Goal: Information Seeking & Learning: Find contact information

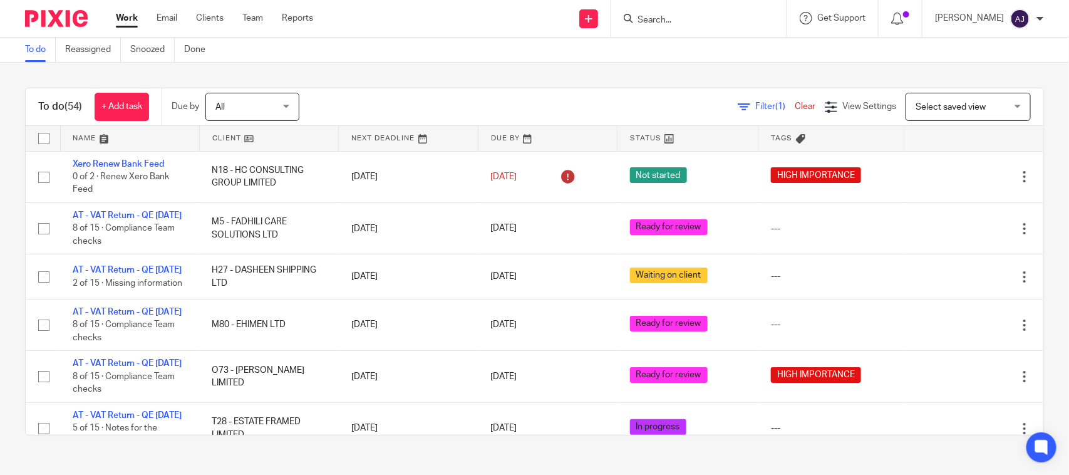
click at [431, 54] on div "To do Reassigned Snoozed Done" at bounding box center [534, 50] width 1069 height 25
click at [448, 70] on div "To do (54) + Add task Due by All All Today Tomorrow This week Next week This mo…" at bounding box center [534, 262] width 1069 height 398
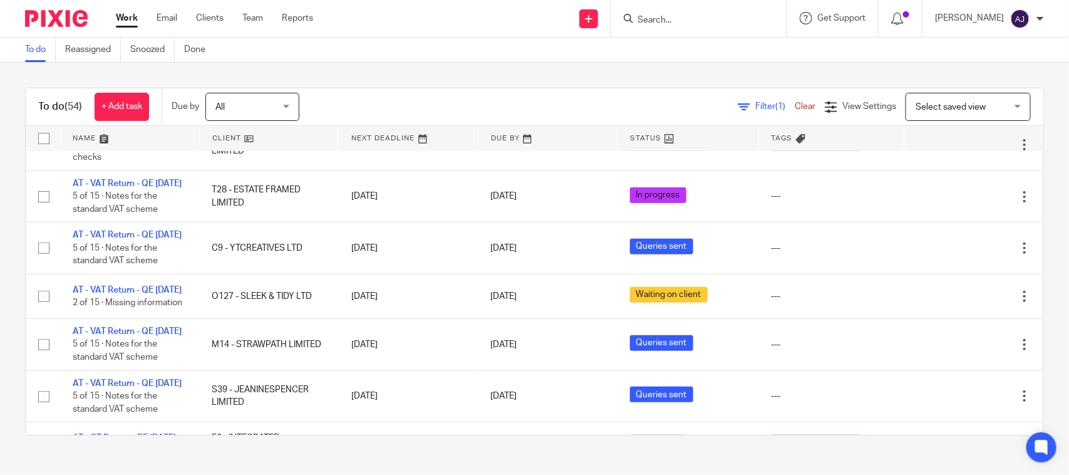
scroll to position [235, 0]
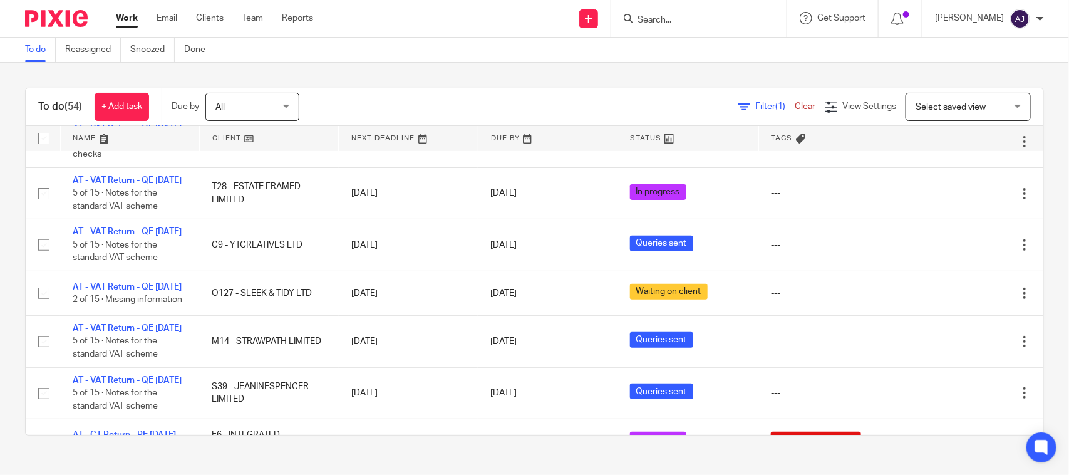
click at [381, 51] on div "To do Reassigned Snoozed Done" at bounding box center [534, 50] width 1069 height 25
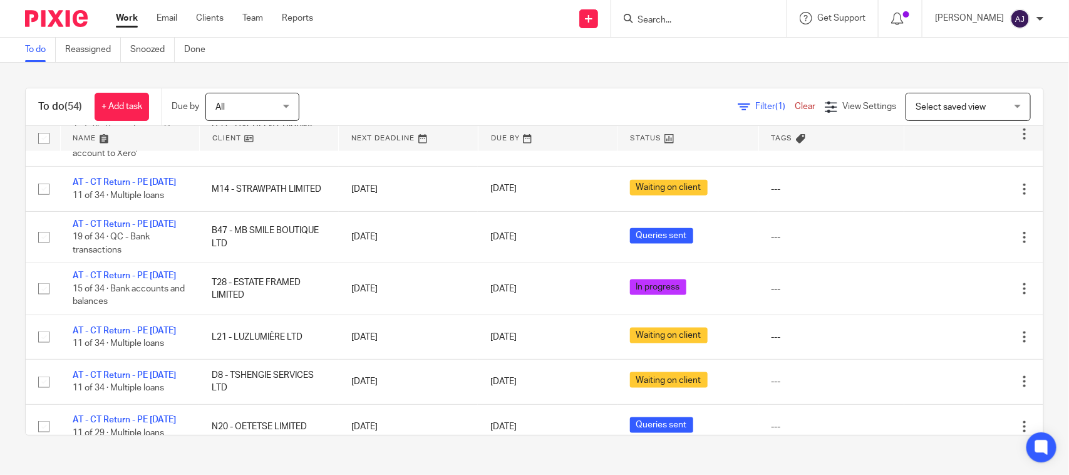
scroll to position [704, 0]
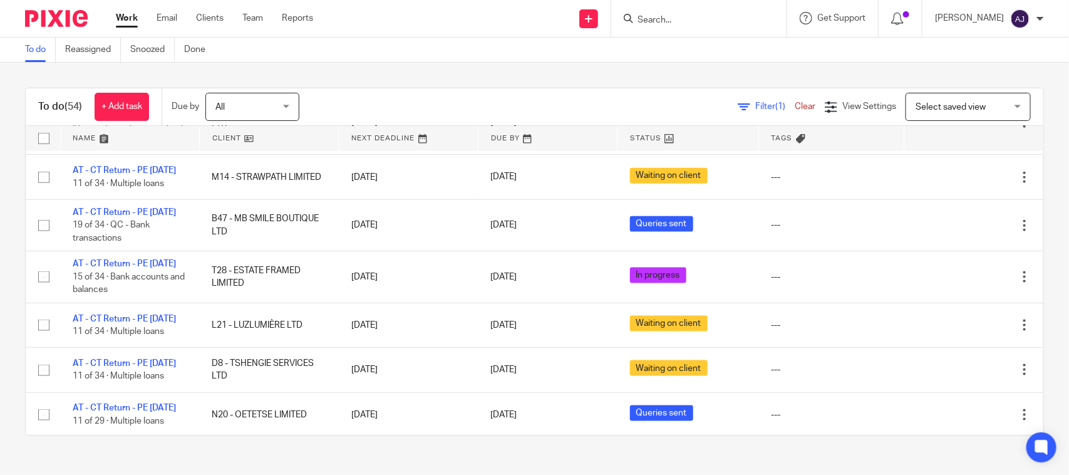
click at [661, 23] on input "Search" at bounding box center [692, 20] width 113 height 11
paste input "zandile nkala"
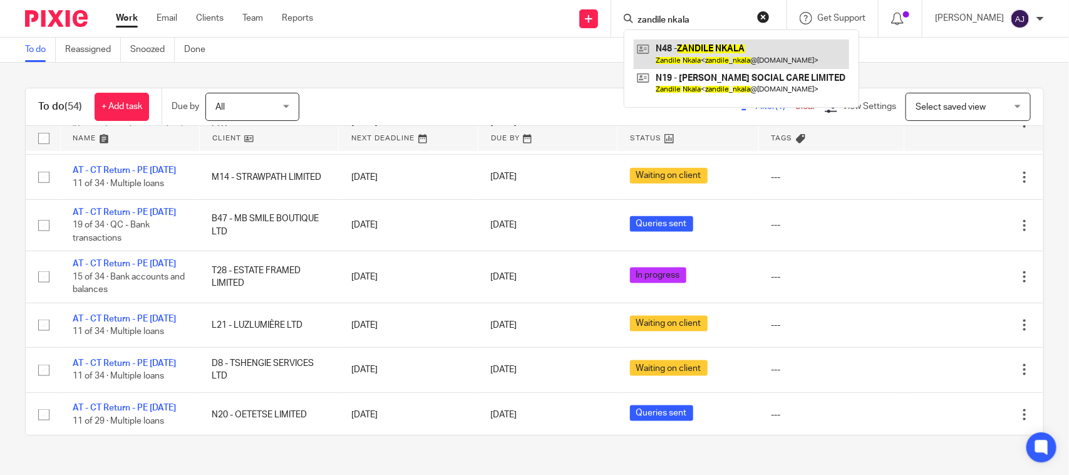
type input "zandile nkala"
click at [724, 58] on link at bounding box center [741, 53] width 215 height 29
click at [319, 70] on div "To do (54) + Add task Due by All All Today Tomorrow This week Next week This mo…" at bounding box center [534, 262] width 1069 height 398
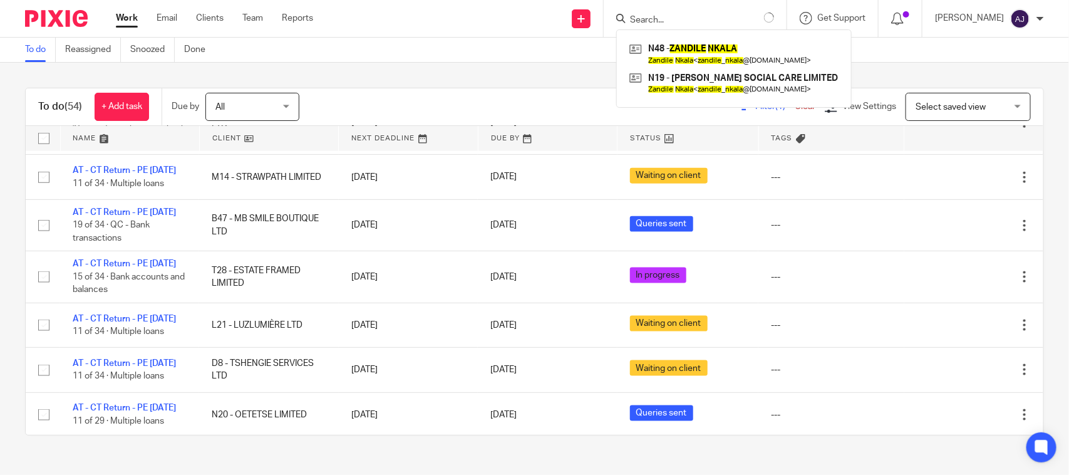
click at [337, 61] on div "To do Reassigned Snoozed Done" at bounding box center [534, 50] width 1069 height 25
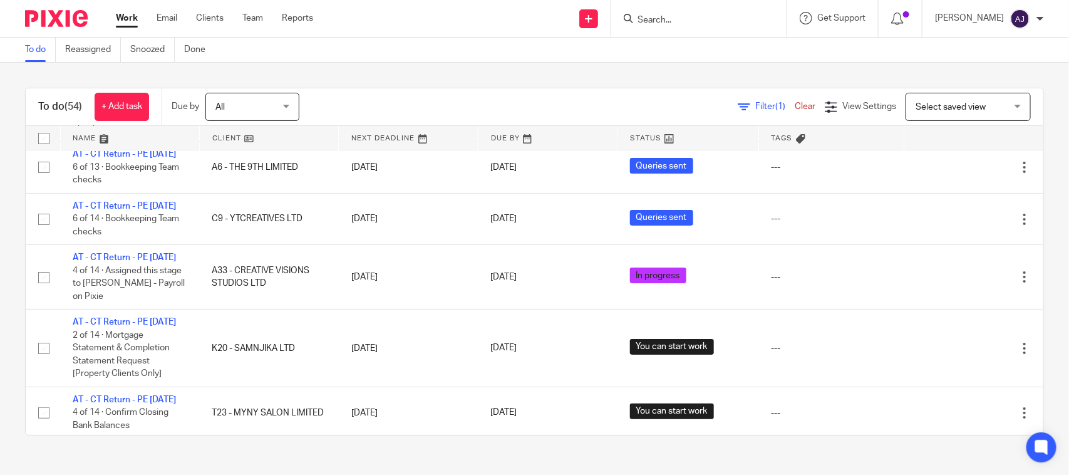
scroll to position [2113, 0]
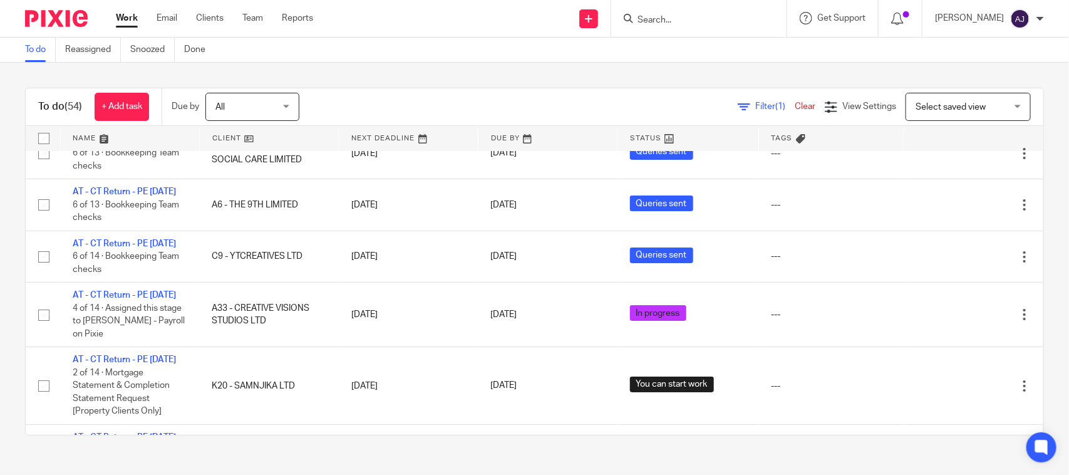
drag, startPoint x: 106, startPoint y: 183, endPoint x: 130, endPoint y: 152, distance: 39.8
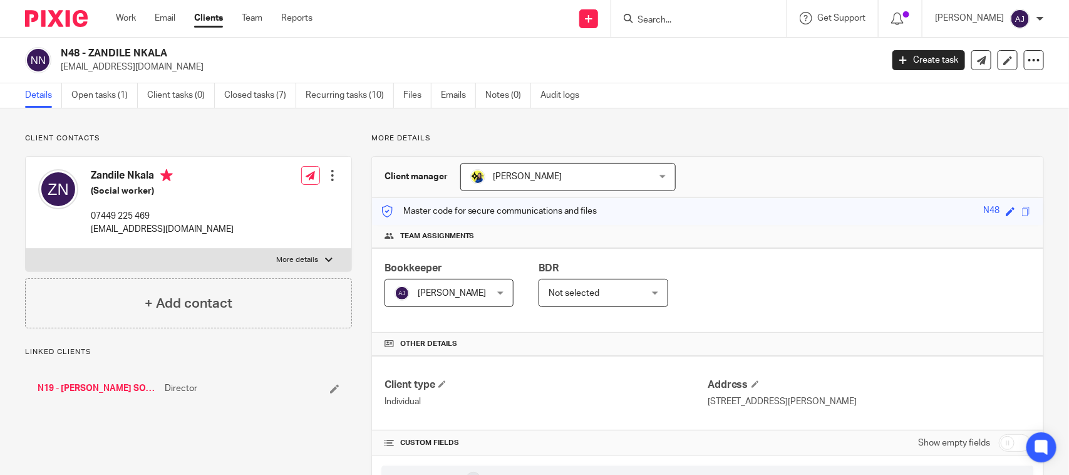
click at [101, 388] on link "N19 - [PERSON_NAME] SOCIAL CARE LIMITED" at bounding box center [98, 388] width 121 height 13
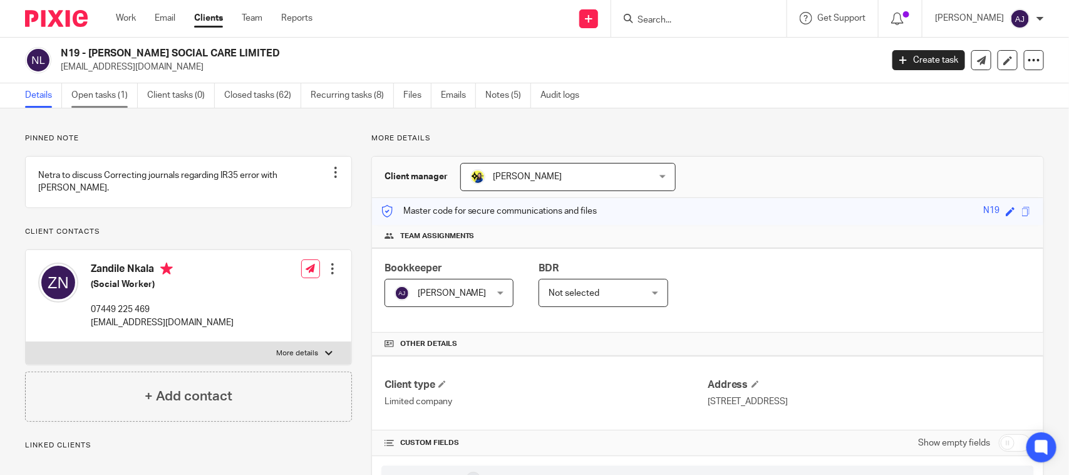
click at [110, 98] on link "Open tasks (1)" at bounding box center [104, 95] width 66 height 24
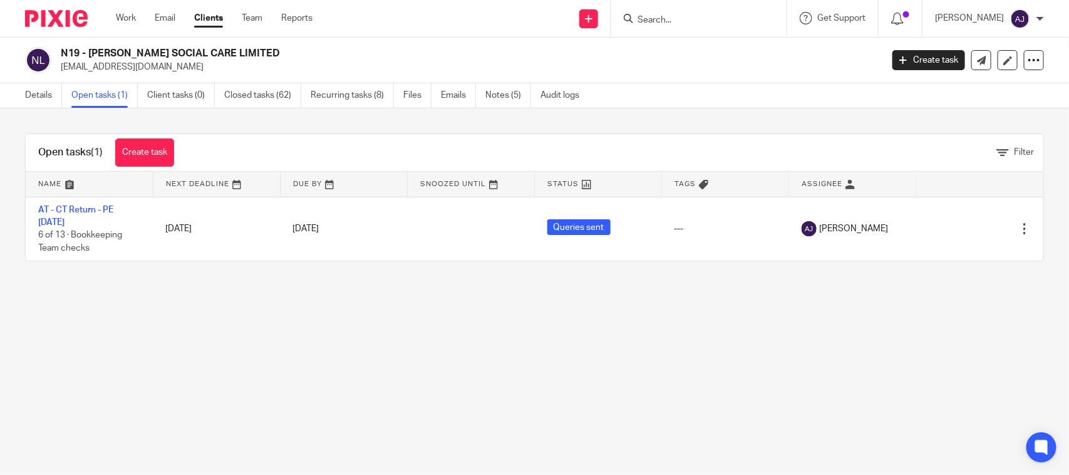
click at [289, 309] on main "N19 - SINCLAIR SOCIAL CARE LIMITED zandile_nkala@yahoo.co.uk Create task Update…" at bounding box center [534, 237] width 1069 height 475
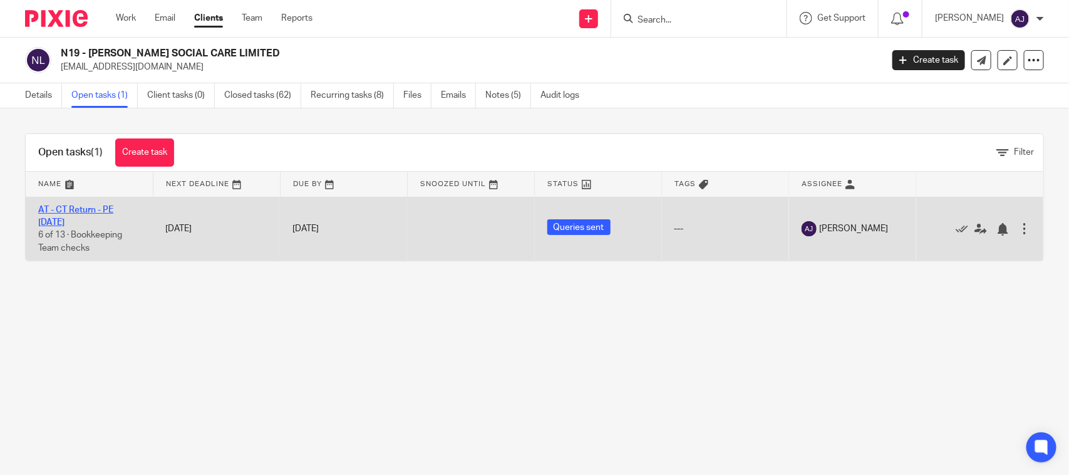
click at [60, 213] on link "AT - CT Return - PE 30-06-2025" at bounding box center [75, 215] width 75 height 21
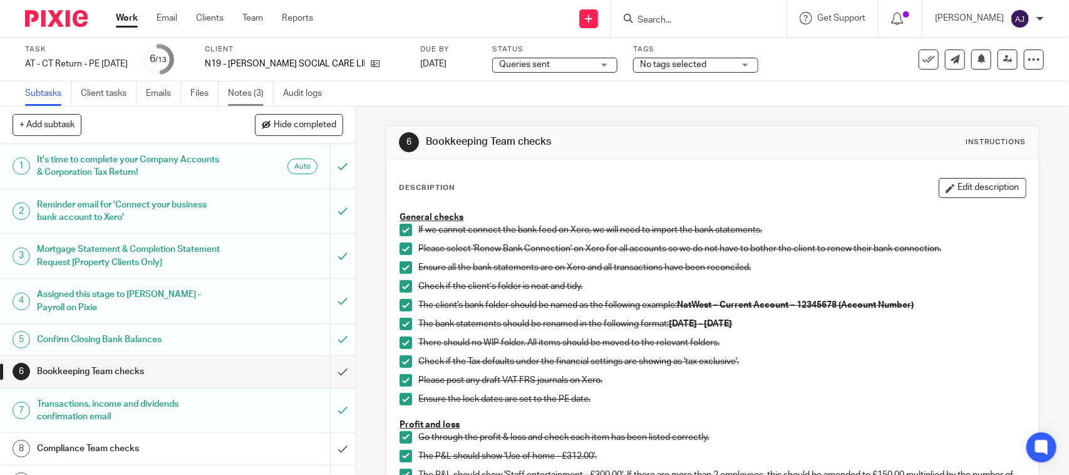
click at [247, 102] on link "Notes (3)" at bounding box center [251, 93] width 46 height 24
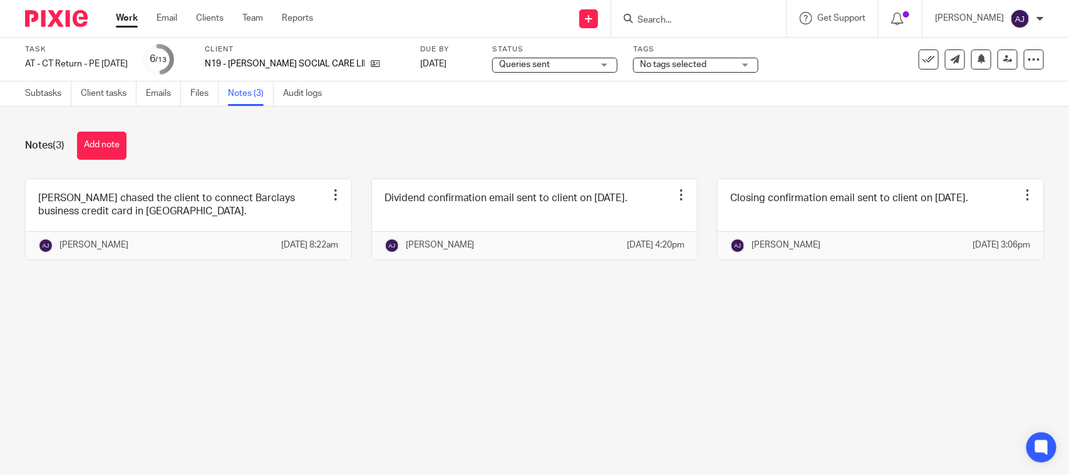
click at [475, 279] on div "[PERSON_NAME] chased the client to connect Barclays business credit card in [GE…" at bounding box center [525, 228] width 1038 height 100
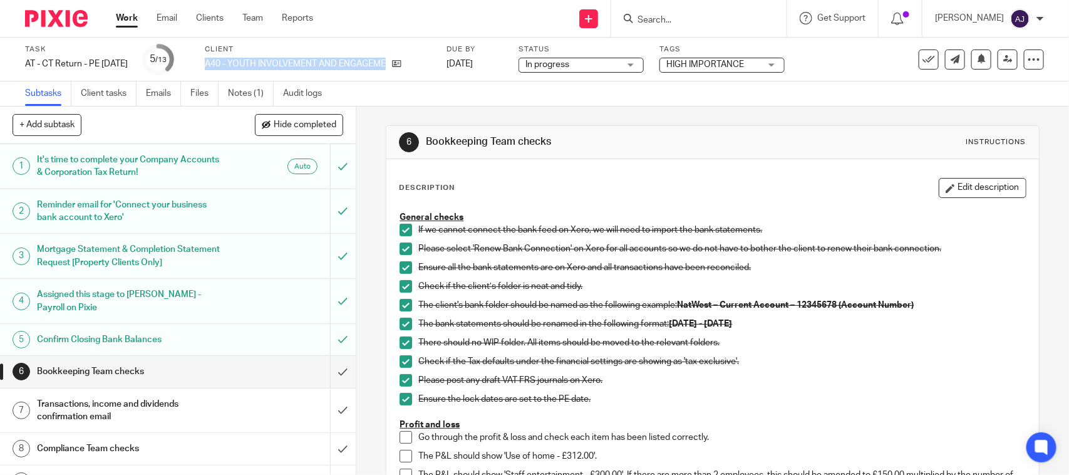
drag, startPoint x: 225, startPoint y: 64, endPoint x: 445, endPoint y: 61, distance: 219.1
click at [445, 61] on div "Task AT - CT Return - PE 31-05-2025 Save AT - CT Return - PE 31-05-2025 5 /13 C…" at bounding box center [449, 59] width 849 height 30
copy div "A40 - YOUTH INVOLVEMENT AND ENGAGEMENT LAB"
click at [373, 21] on div "Send new email Create task Add client Request signature Get Support Contact via…" at bounding box center [700, 18] width 737 height 37
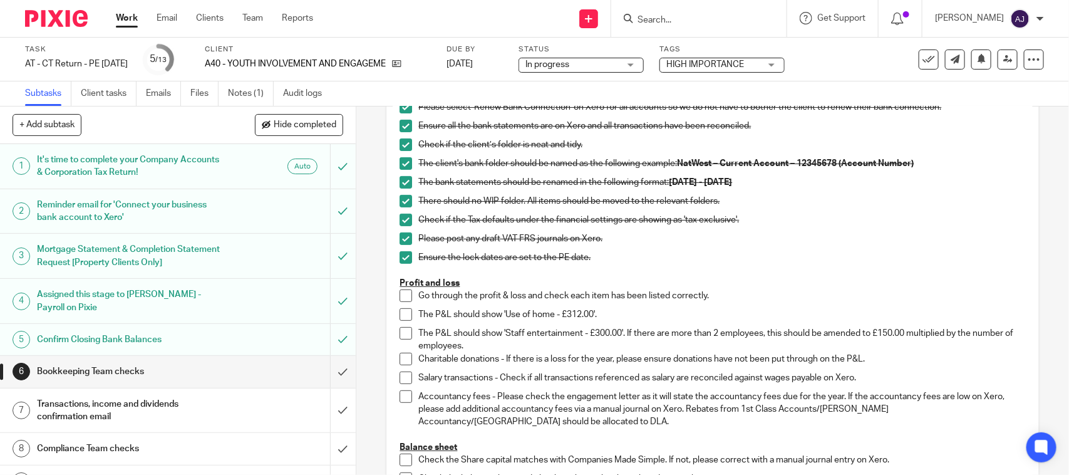
scroll to position [157, 0]
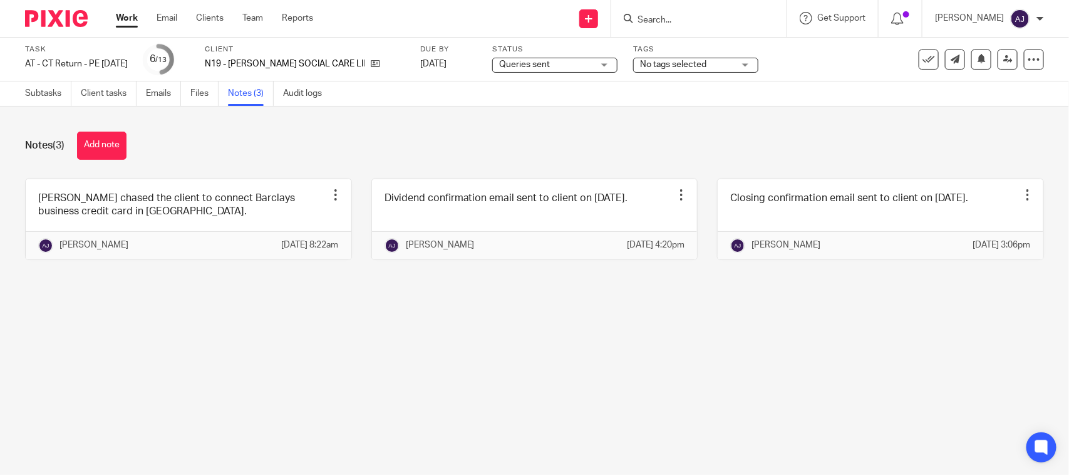
click at [537, 304] on div "Notes (3) Add note Bobo chased the client to connect Barclays business credit c…" at bounding box center [534, 204] width 1069 height 197
click at [329, 133] on div "Notes (3) Add note" at bounding box center [534, 145] width 1019 height 28
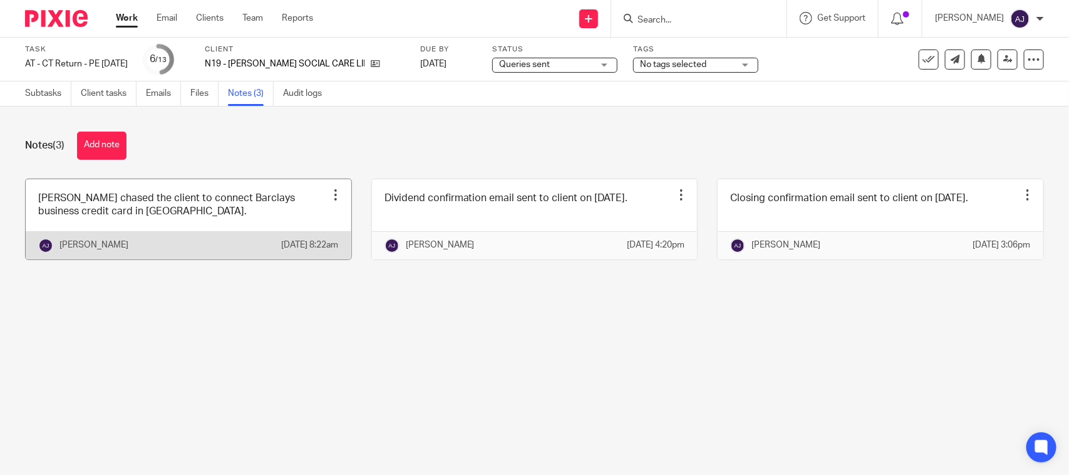
click at [165, 220] on link at bounding box center [189, 219] width 326 height 80
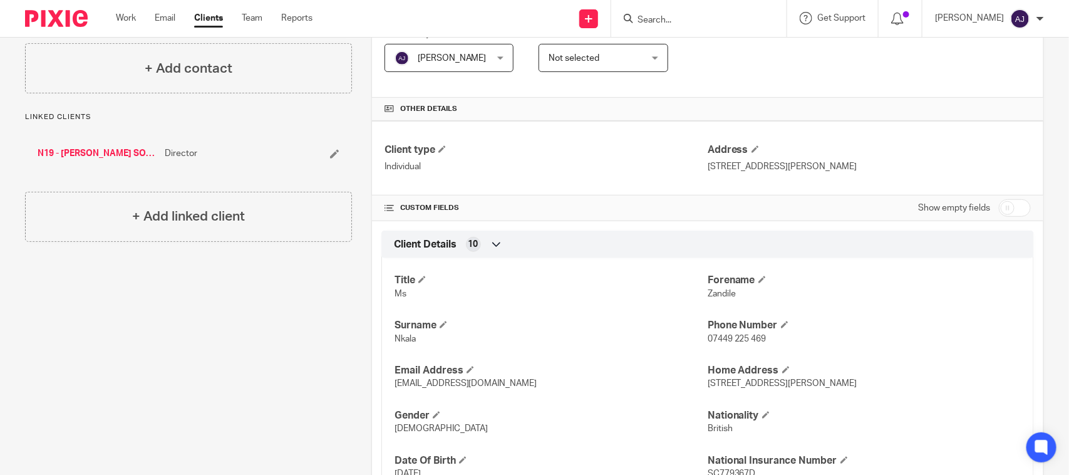
scroll to position [313, 0]
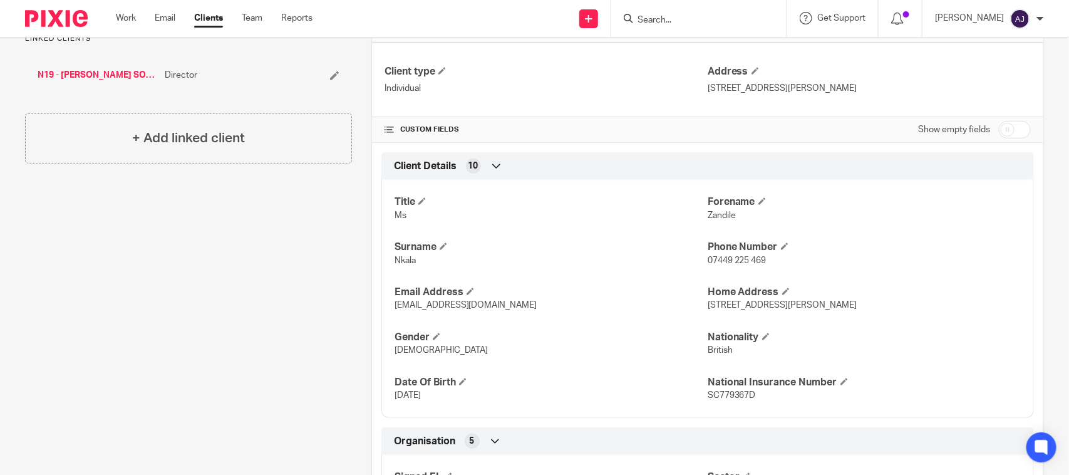
click at [712, 215] on span "Zandile" at bounding box center [721, 215] width 28 height 9
copy span "Zandile"
click at [180, 311] on div "Client contacts Zandile Nkala (Social worker) 07449 225 469 [EMAIL_ADDRESS][DOM…" at bounding box center [179, 282] width 346 height 925
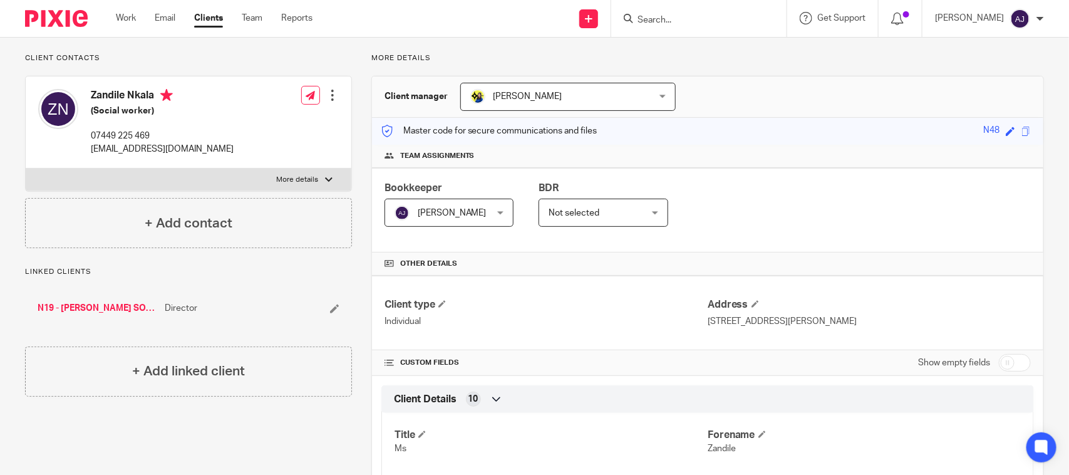
scroll to position [78, 0]
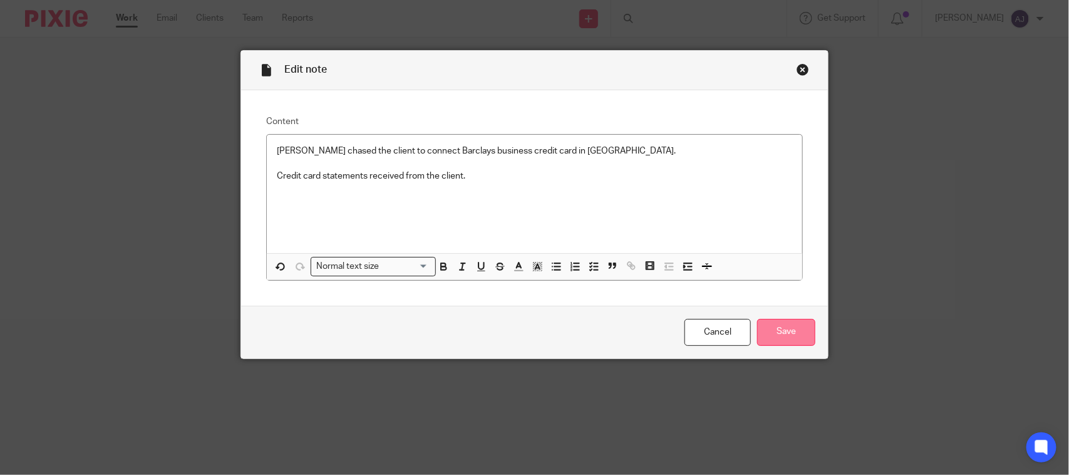
click at [784, 331] on input "Save" at bounding box center [786, 332] width 58 height 27
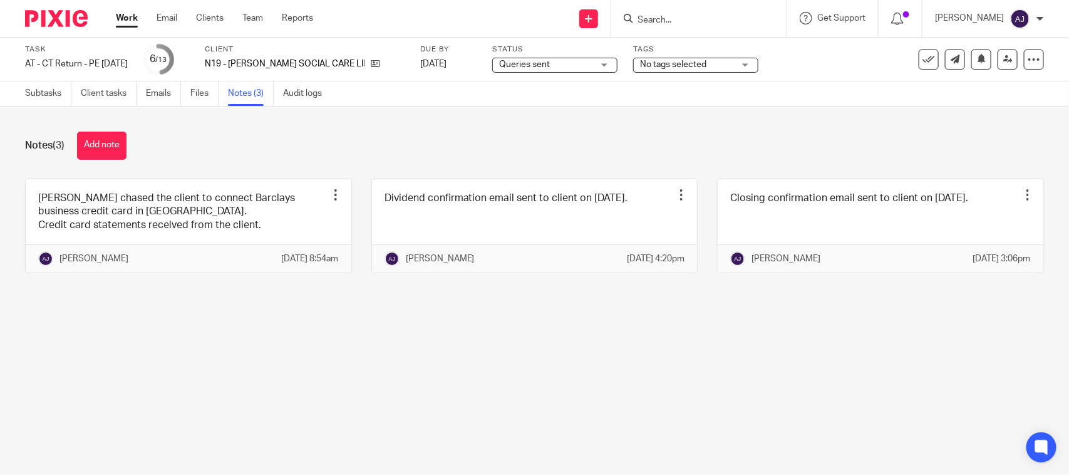
click at [597, 374] on main "Task AT - CT Return - PE [DATE] Save AT - CT Return - PE [DATE] 6 /13 Client N1…" at bounding box center [534, 237] width 1069 height 475
click at [339, 142] on div "Notes (3) Add note" at bounding box center [534, 145] width 1019 height 28
click at [64, 91] on link "Subtasks" at bounding box center [48, 93] width 46 height 24
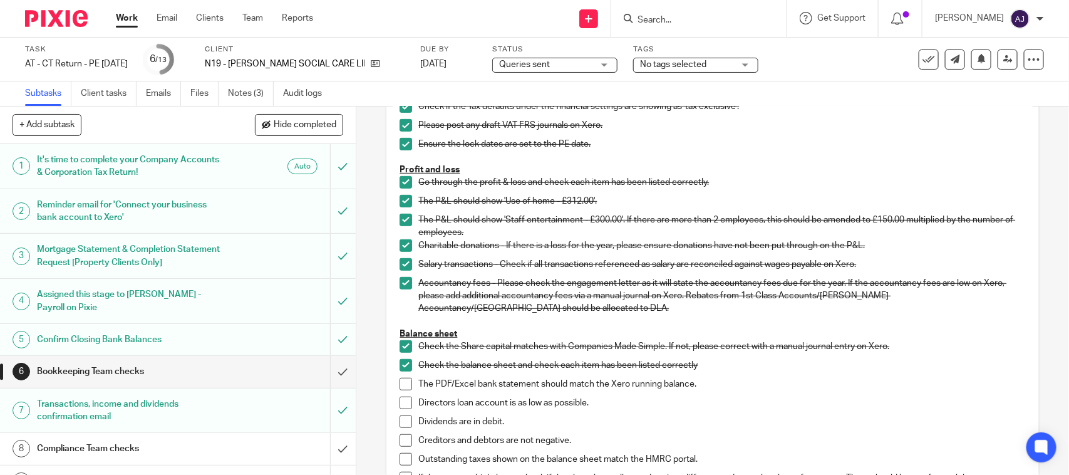
scroll to position [20, 0]
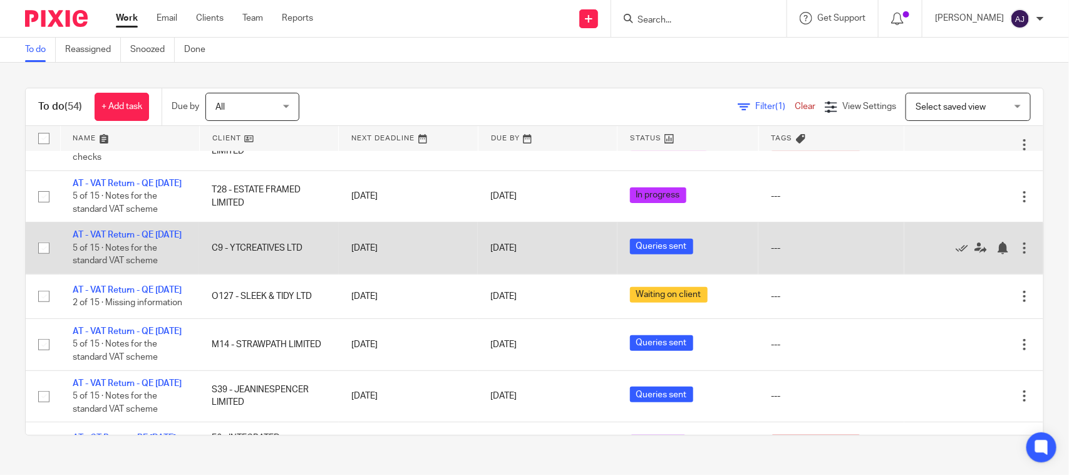
scroll to position [235, 0]
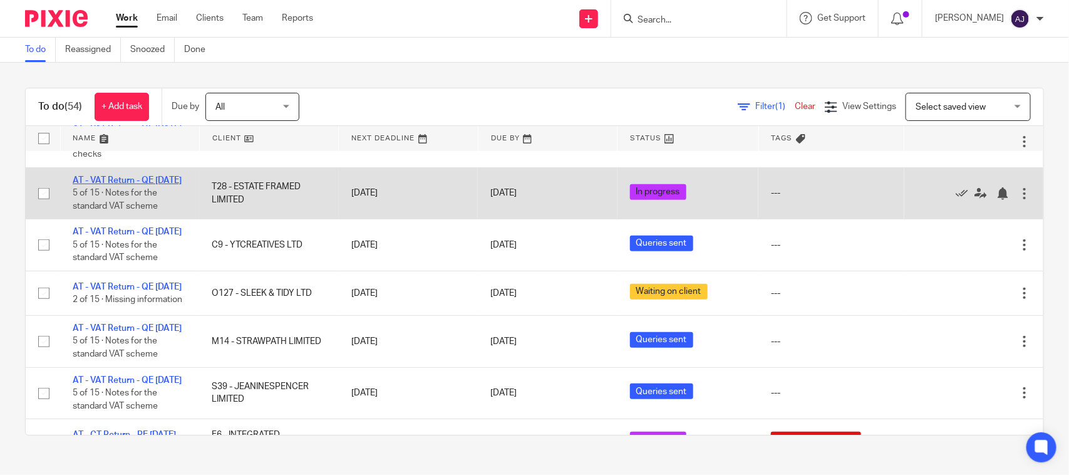
click at [136, 185] on link "AT - VAT Return - QE [DATE]" at bounding box center [127, 180] width 109 height 9
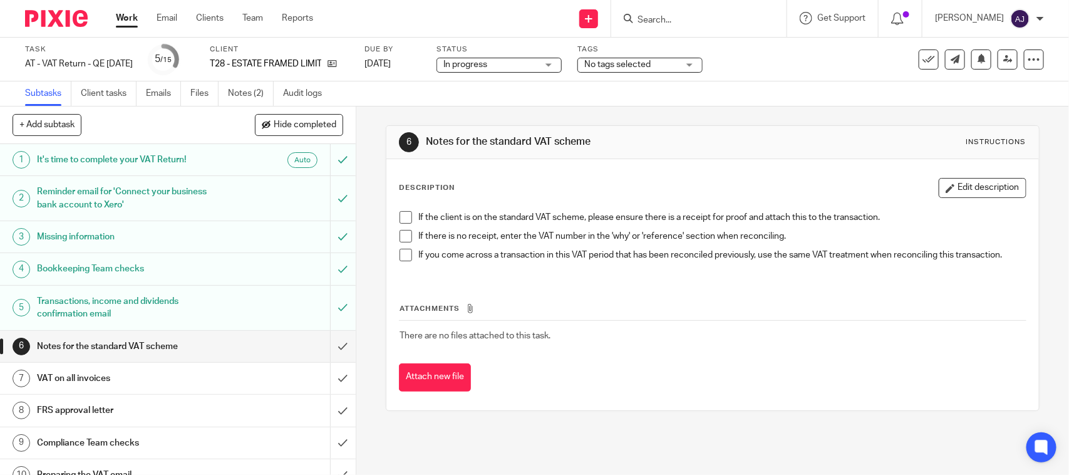
drag, startPoint x: 598, startPoint y: 135, endPoint x: 418, endPoint y: 143, distance: 179.8
click at [418, 143] on div "6 Notes for the standard VAT scheme Instructions" at bounding box center [712, 142] width 627 height 20
drag, startPoint x: 418, startPoint y: 143, endPoint x: 639, endPoint y: 157, distance: 221.4
click at [639, 158] on div "6 Notes for the standard VAT scheme Instructions" at bounding box center [712, 142] width 652 height 33
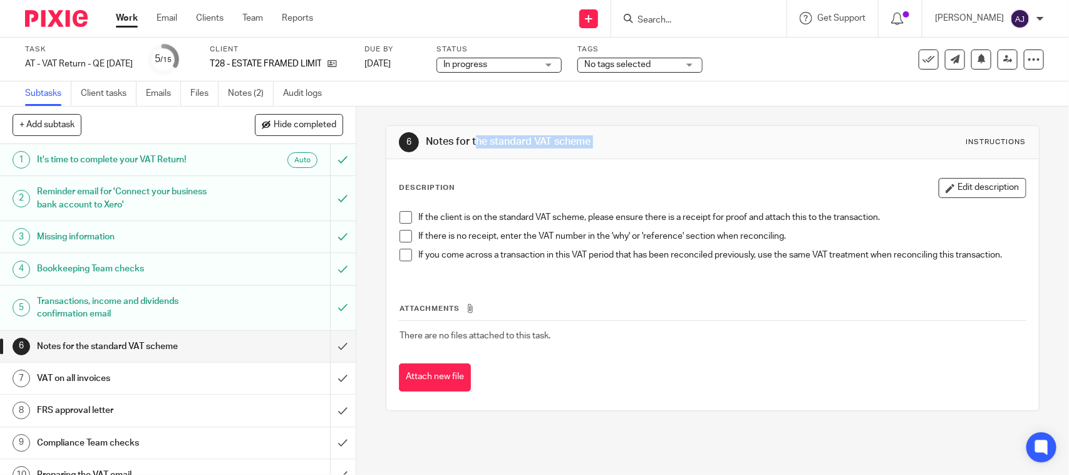
click at [639, 157] on div "6 Notes for the standard VAT scheme Instructions" at bounding box center [712, 142] width 652 height 33
drag, startPoint x: 624, startPoint y: 139, endPoint x: 423, endPoint y: 139, distance: 201.0
click at [426, 139] on h1 "Notes for the standard VAT scheme" at bounding box center [583, 141] width 314 height 13
click at [462, 128] on div "6 Notes for the standard VAT scheme Instructions" at bounding box center [712, 142] width 652 height 33
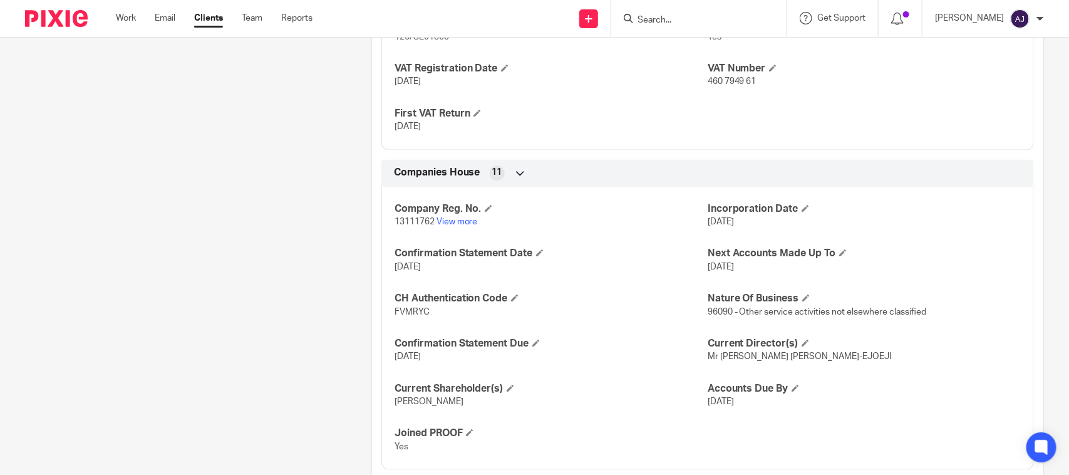
scroll to position [1096, 0]
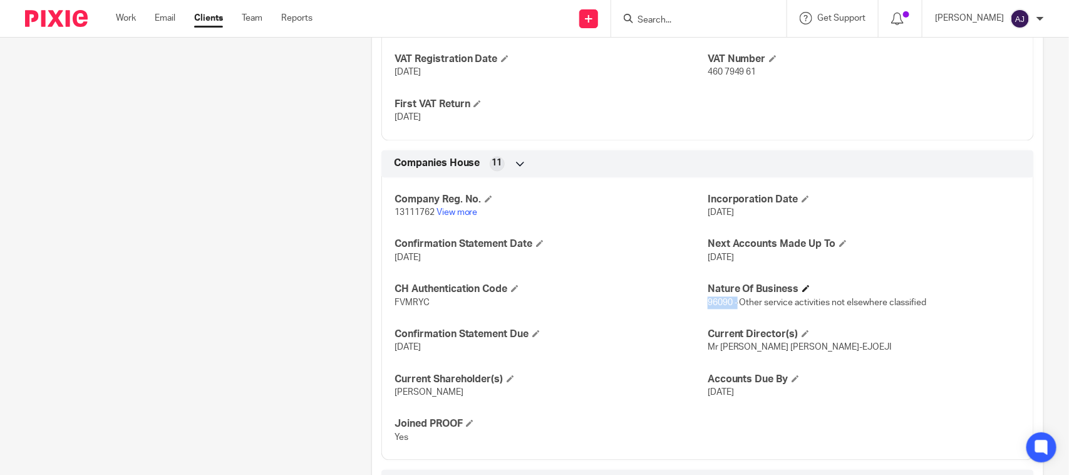
drag, startPoint x: 731, startPoint y: 305, endPoint x: 921, endPoint y: 290, distance: 190.9
click at [921, 290] on div "Nature Of Business 96090 - Other service activities not elsewhere classified" at bounding box center [863, 295] width 313 height 26
drag, startPoint x: 930, startPoint y: 312, endPoint x: 733, endPoint y: 304, distance: 198.0
click at [733, 304] on div "Company Reg. No. 13111762 View more Incorporation Date [DATE] Confirmation Stat…" at bounding box center [707, 314] width 652 height 292
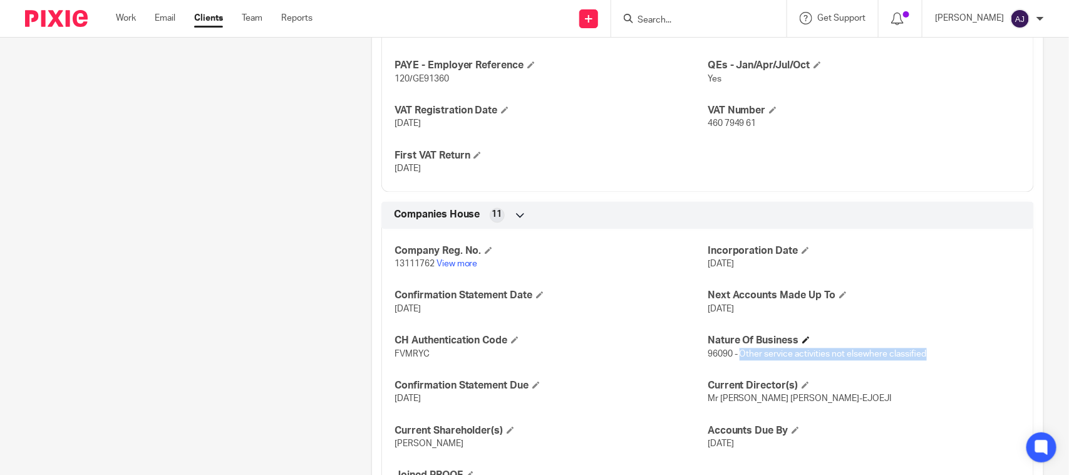
scroll to position [1017, 0]
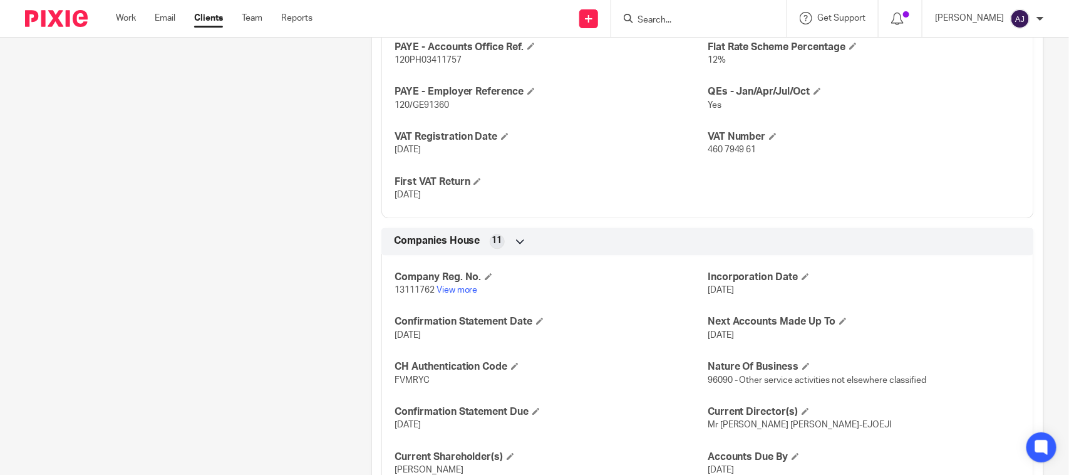
click at [701, 218] on div "CT UTR 33328 13358 CIS Registered 0 PAYE - Accounts Office Ref. 120PH03411757 F…" at bounding box center [707, 94] width 652 height 247
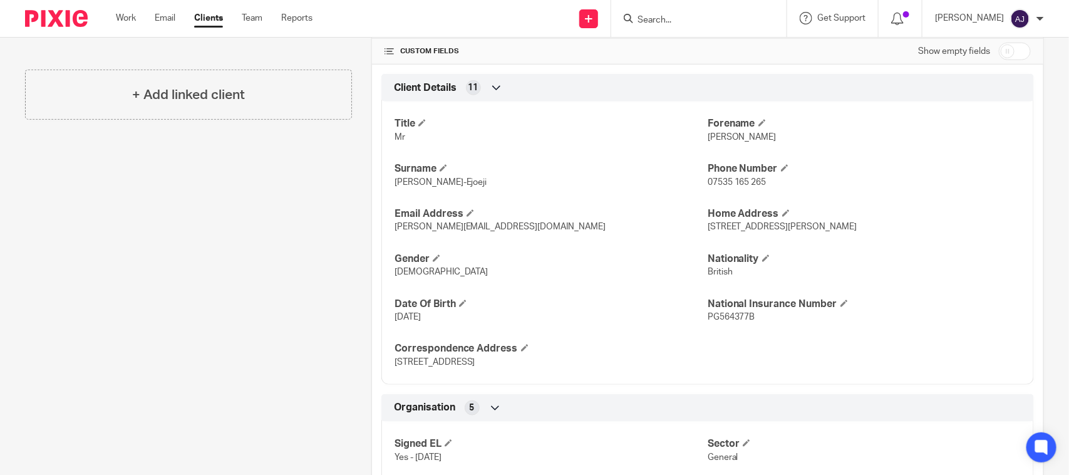
scroll to position [0, 0]
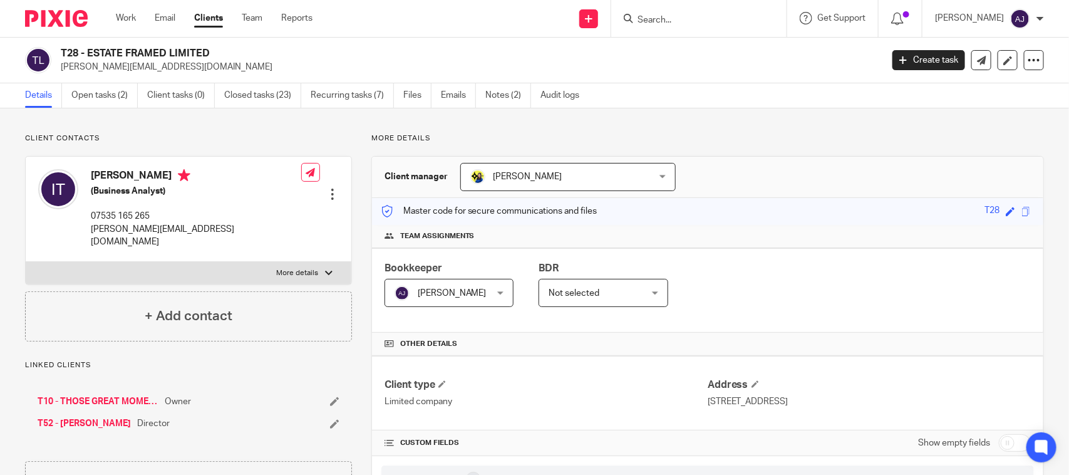
click at [1027, 64] on icon at bounding box center [1033, 60] width 13 height 13
click at [784, 86] on div "Details Open tasks (2) Client tasks (0) Closed tasks (23) Recurring tasks (7) F…" at bounding box center [534, 95] width 1069 height 25
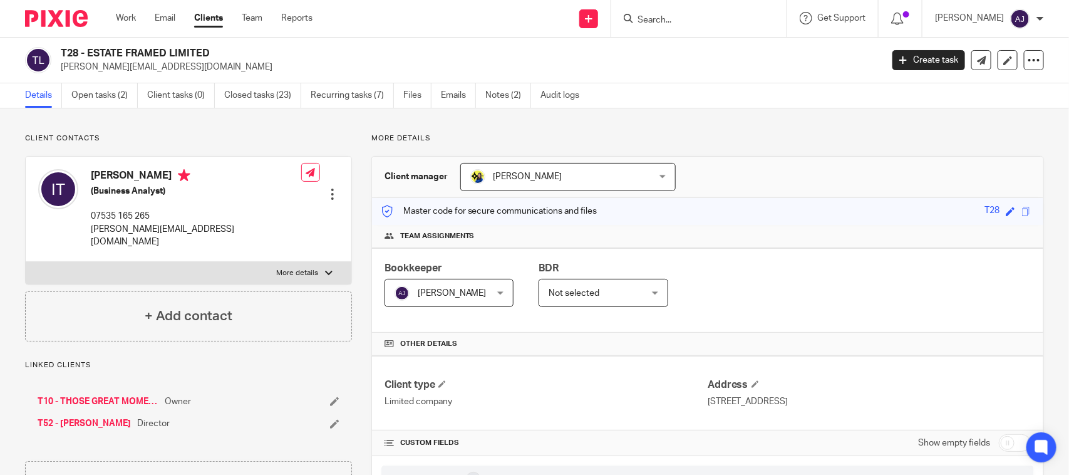
drag, startPoint x: 736, startPoint y: 110, endPoint x: 739, endPoint y: 154, distance: 43.9
drag, startPoint x: 739, startPoint y: 140, endPoint x: 739, endPoint y: 158, distance: 18.2
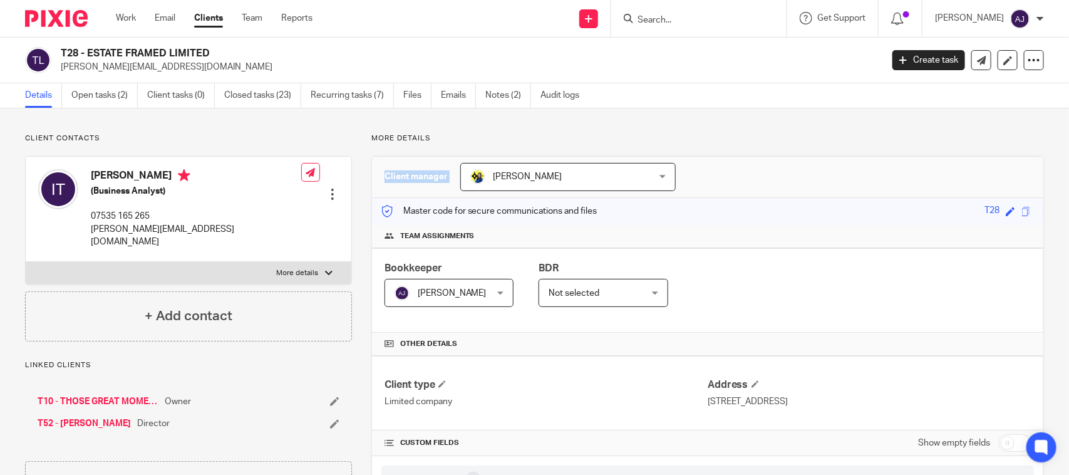
click at [739, 158] on div "Client manager Bobo Lee Bobo Lee Abhay Jayswal Akhil Siby - Billings Anjali Gam…" at bounding box center [707, 177] width 671 height 41
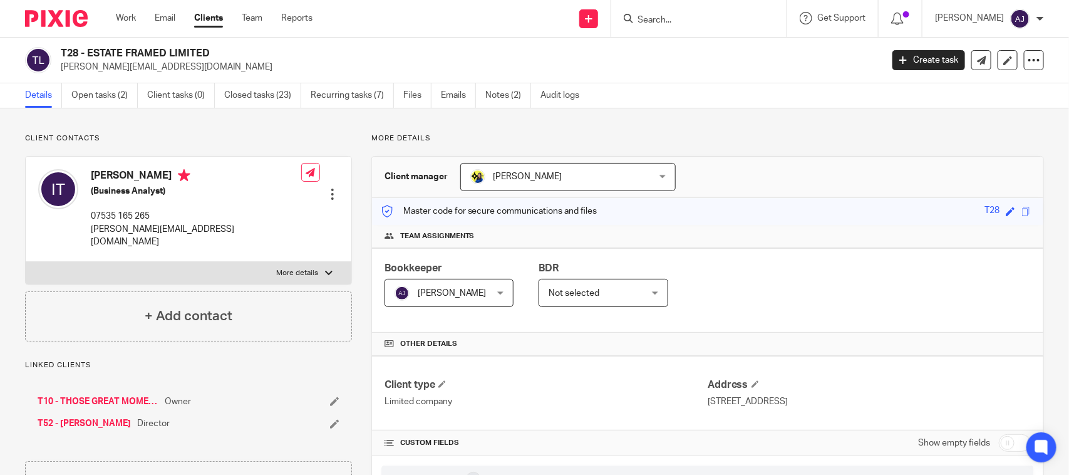
click at [739, 165] on div "Client manager Bobo Lee Bobo Lee Abhay Jayswal Akhil Siby - Billings Anjali Gam…" at bounding box center [707, 177] width 671 height 41
drag, startPoint x: 739, startPoint y: 183, endPoint x: 734, endPoint y: 149, distance: 34.8
click at [737, 183] on div "Client manager Bobo Lee Bobo Lee Abhay Jayswal Akhil Siby - Billings Anjali Gam…" at bounding box center [707, 177] width 671 height 41
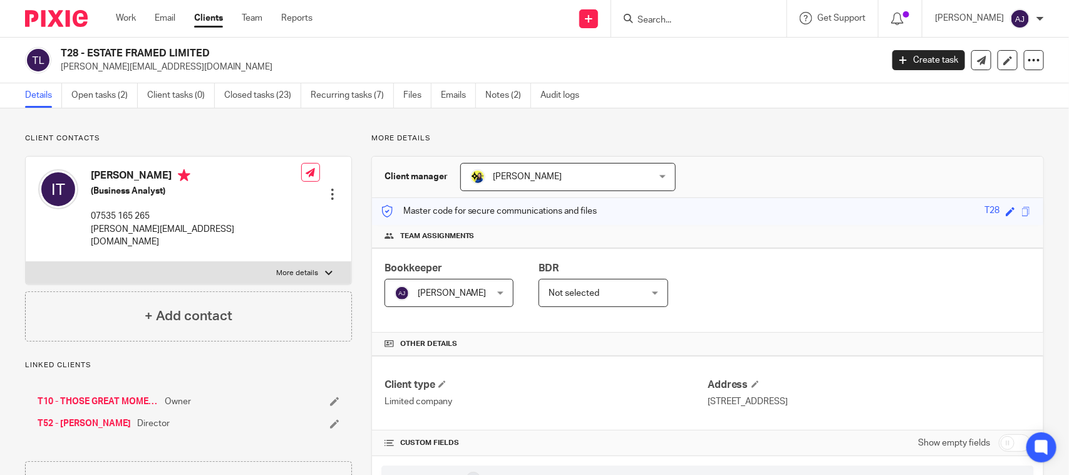
drag, startPoint x: 734, startPoint y: 149, endPoint x: 739, endPoint y: 172, distance: 23.8
click at [741, 177] on div "Client manager Bobo Lee Bobo Lee Abhay Jayswal Akhil Siby - Billings Anjali Gam…" at bounding box center [707, 177] width 671 height 41
drag, startPoint x: 740, startPoint y: 140, endPoint x: 740, endPoint y: 182, distance: 41.9
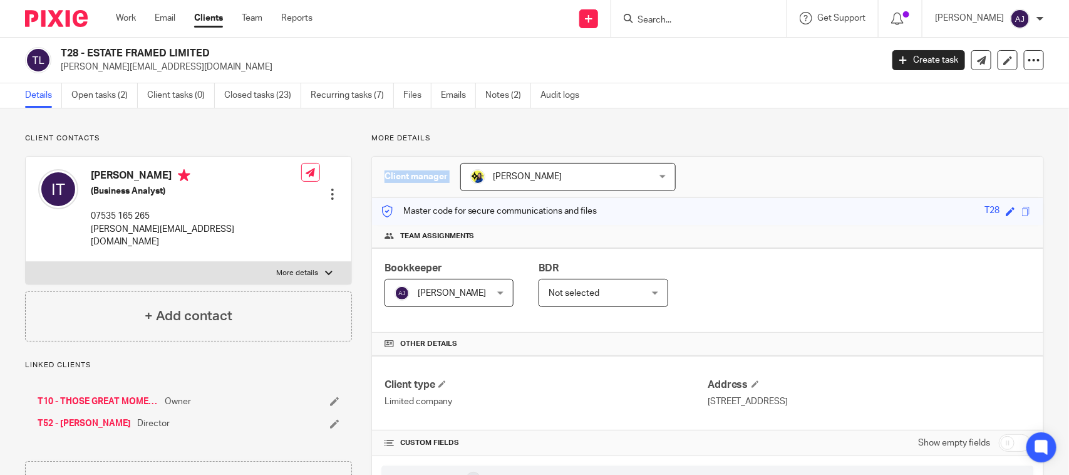
click at [740, 182] on div "Client manager Bobo Lee Bobo Lee Abhay Jayswal Akhil Siby - Billings Anjali Gam…" at bounding box center [707, 177] width 671 height 41
drag, startPoint x: 738, startPoint y: 139, endPoint x: 738, endPoint y: 167, distance: 28.2
click at [738, 167] on div "Client manager Bobo Lee Bobo Lee Abhay Jayswal Akhil Siby - Billings Anjali Gam…" at bounding box center [707, 177] width 671 height 41
drag, startPoint x: 734, startPoint y: 118, endPoint x: 744, endPoint y: 160, distance: 43.6
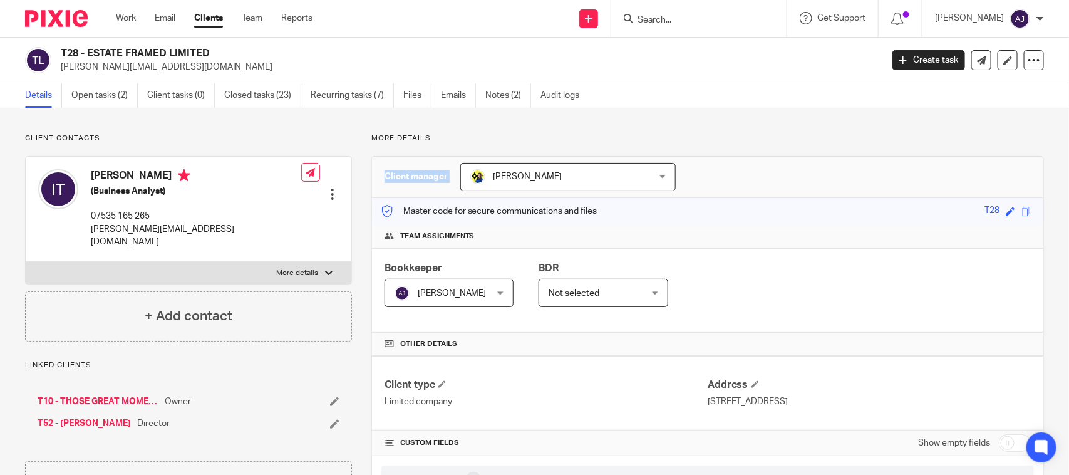
click at [744, 160] on div "Client manager Bobo Lee Bobo Lee Abhay Jayswal Akhil Siby - Billings Anjali Gam…" at bounding box center [707, 177] width 671 height 41
drag, startPoint x: 748, startPoint y: 123, endPoint x: 748, endPoint y: 183, distance: 60.1
click at [748, 180] on div "Client manager Bobo Lee Bobo Lee Abhay Jayswal Akhil Siby - Billings Anjali Gam…" at bounding box center [707, 177] width 671 height 41
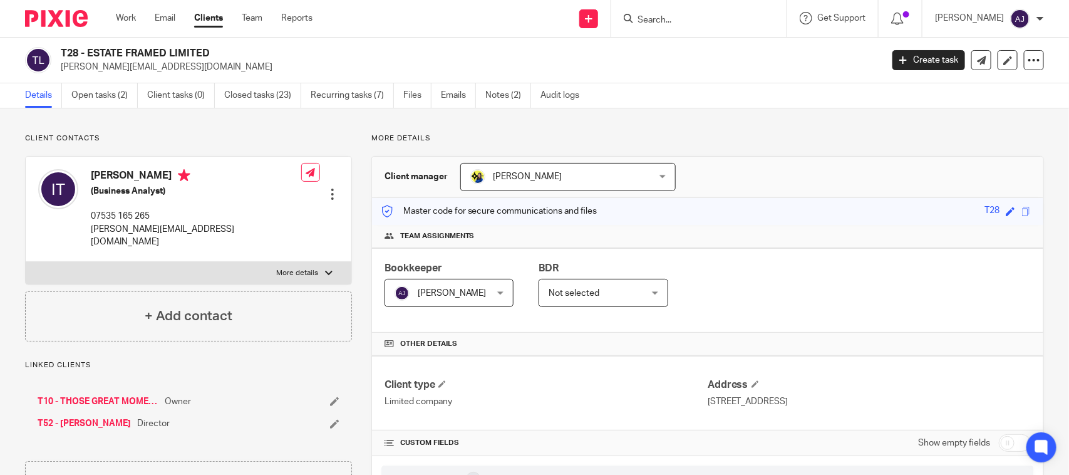
drag, startPoint x: 752, startPoint y: 150, endPoint x: 752, endPoint y: 183, distance: 32.6
click at [752, 177] on div "Client manager Bobo Lee Bobo Lee Abhay Jayswal Akhil Siby - Billings Anjali Gam…" at bounding box center [707, 177] width 671 height 41
drag, startPoint x: 752, startPoint y: 138, endPoint x: 753, endPoint y: 177, distance: 38.2
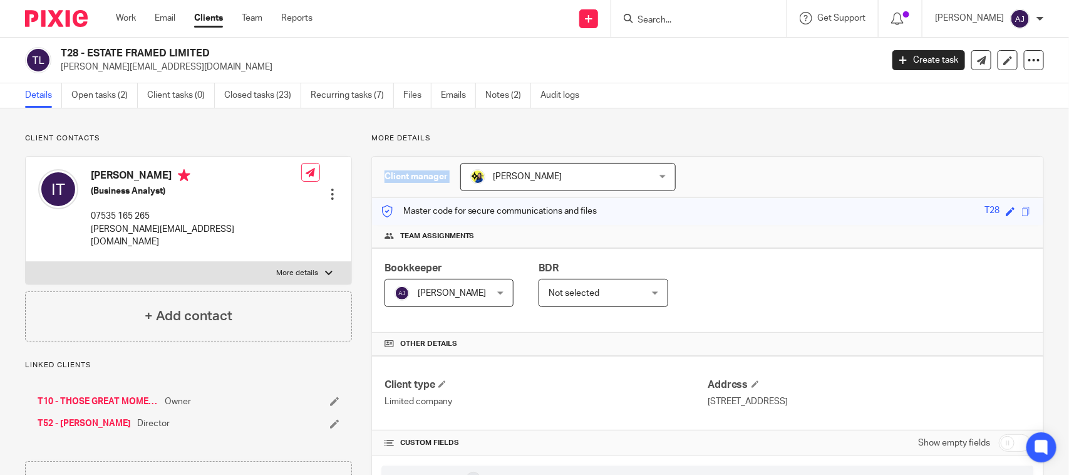
click at [753, 177] on div "Client manager Bobo Lee Bobo Lee Abhay Jayswal Akhil Siby - Billings Anjali Gam…" at bounding box center [707, 177] width 671 height 41
drag, startPoint x: 736, startPoint y: 139, endPoint x: 740, endPoint y: 188, distance: 49.7
click at [740, 188] on div "Client manager Bobo Lee Bobo Lee Abhay Jayswal Akhil Siby - Billings Anjali Gam…" at bounding box center [707, 177] width 671 height 41
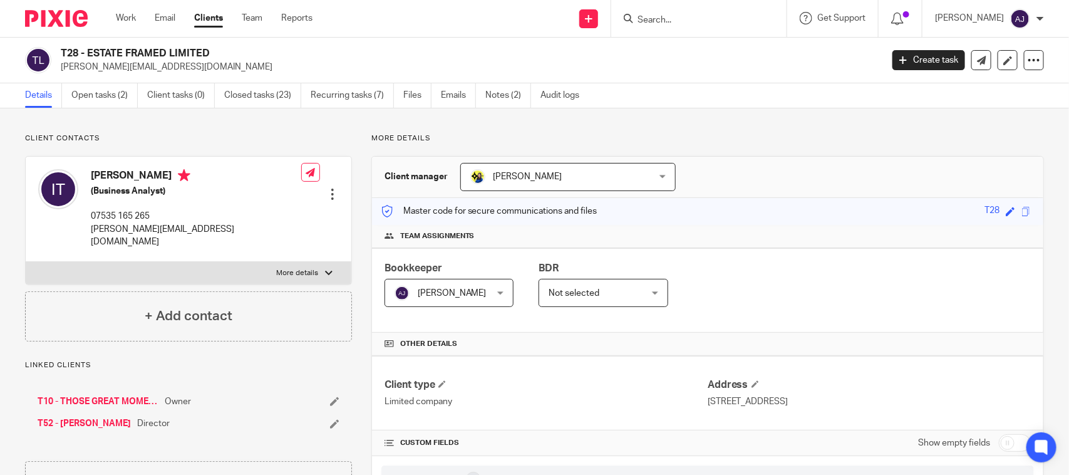
click at [754, 136] on p "More details" at bounding box center [707, 138] width 672 height 10
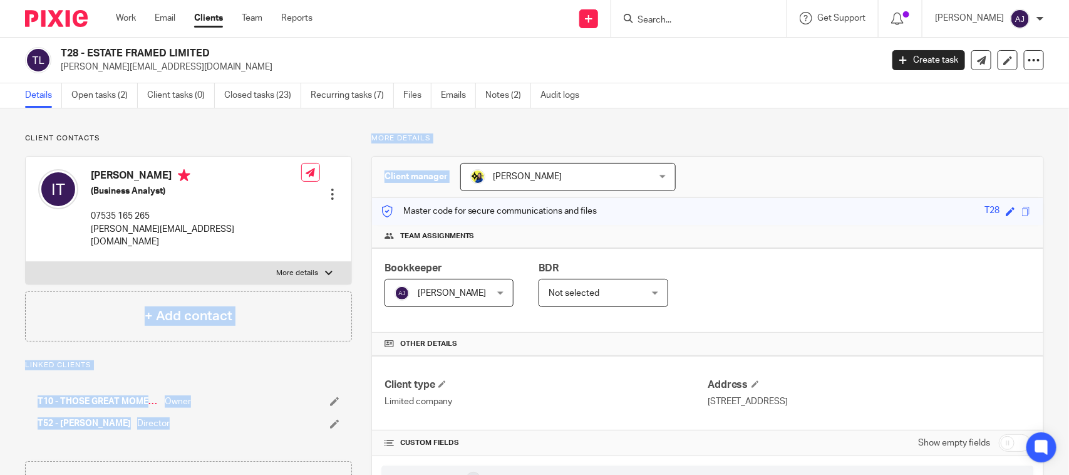
drag, startPoint x: 495, startPoint y: 150, endPoint x: 299, endPoint y: 153, distance: 196.6
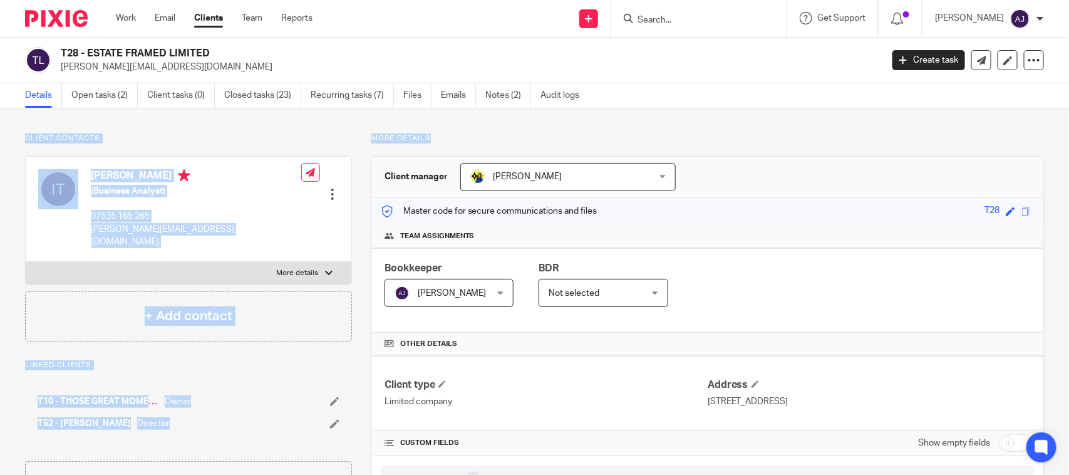
drag, startPoint x: 429, startPoint y: 135, endPoint x: 20, endPoint y: 140, distance: 408.9
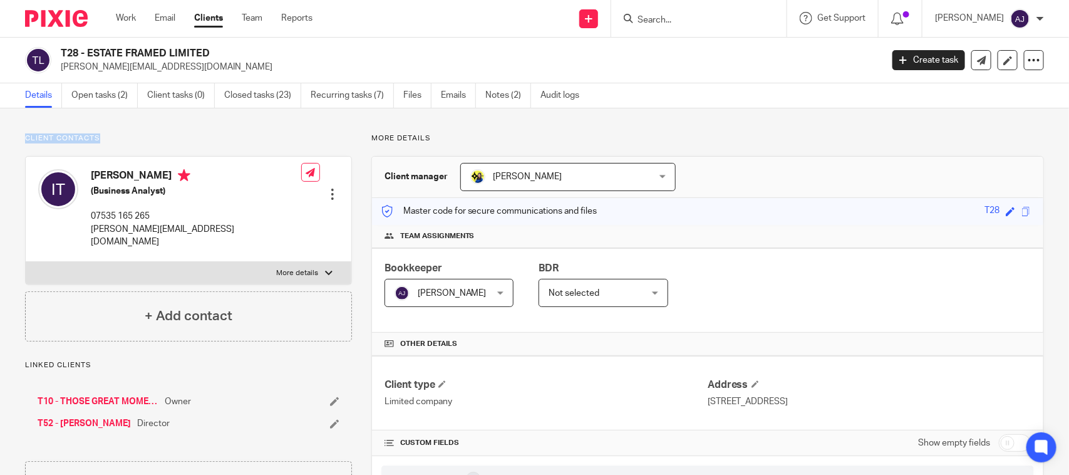
drag, startPoint x: 19, startPoint y: 136, endPoint x: 114, endPoint y: 125, distance: 95.8
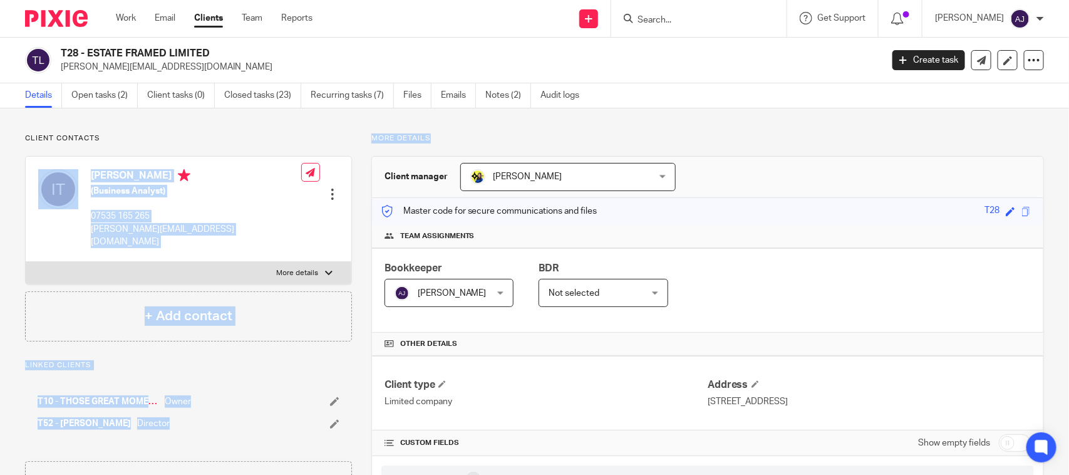
drag, startPoint x: 317, startPoint y: 120, endPoint x: 446, endPoint y: 121, distance: 129.6
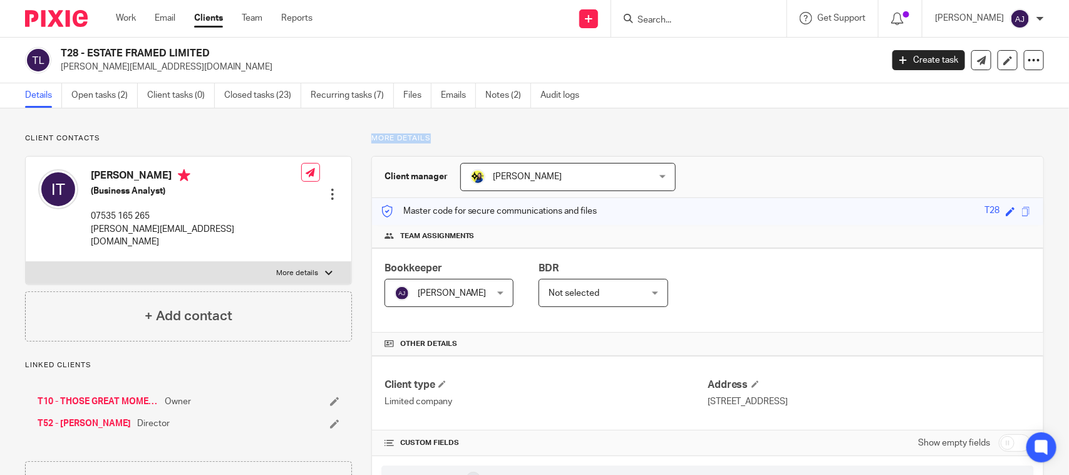
drag, startPoint x: 364, startPoint y: 136, endPoint x: 467, endPoint y: 133, distance: 103.3
click at [468, 133] on p "More details" at bounding box center [707, 138] width 672 height 10
drag, startPoint x: 430, startPoint y: 140, endPoint x: 327, endPoint y: 138, distance: 103.3
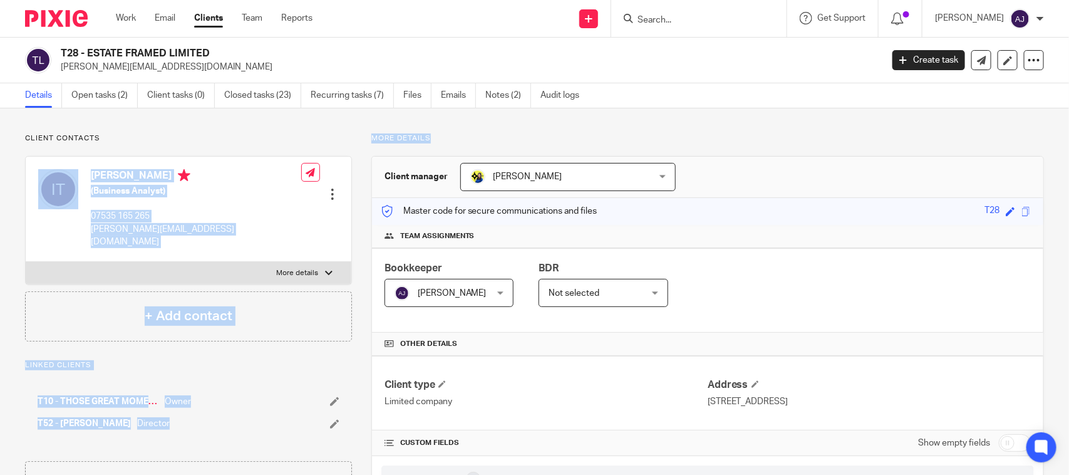
click at [327, 138] on p "Client contacts" at bounding box center [188, 138] width 327 height 10
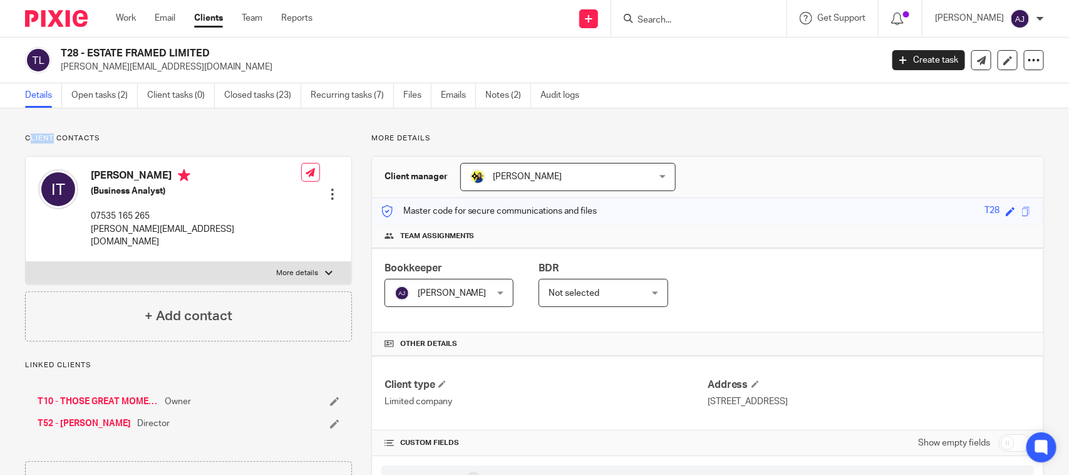
drag, startPoint x: 28, startPoint y: 136, endPoint x: 63, endPoint y: 136, distance: 34.4
click at [56, 136] on p "Client contacts" at bounding box center [188, 138] width 327 height 10
click at [83, 135] on p "Client contacts" at bounding box center [188, 138] width 327 height 10
drag, startPoint x: 107, startPoint y: 135, endPoint x: 20, endPoint y: 136, distance: 87.0
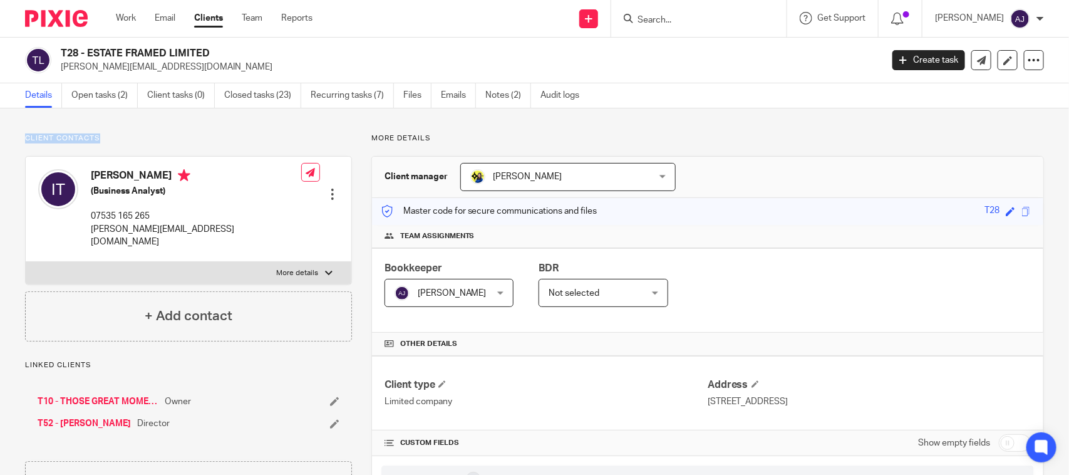
click at [44, 136] on p "Client contacts" at bounding box center [188, 138] width 327 height 10
drag, startPoint x: 361, startPoint y: 138, endPoint x: 432, endPoint y: 133, distance: 71.5
click at [433, 135] on p "More details" at bounding box center [707, 138] width 672 height 10
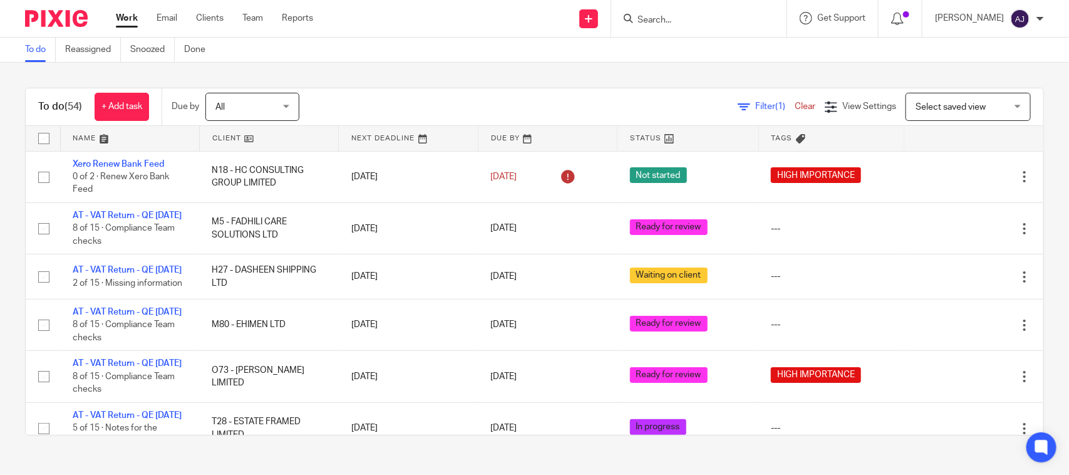
click at [587, 68] on div "To do (54) + Add task Due by All All [DATE] [DATE] This week Next week This mon…" at bounding box center [534, 262] width 1069 height 398
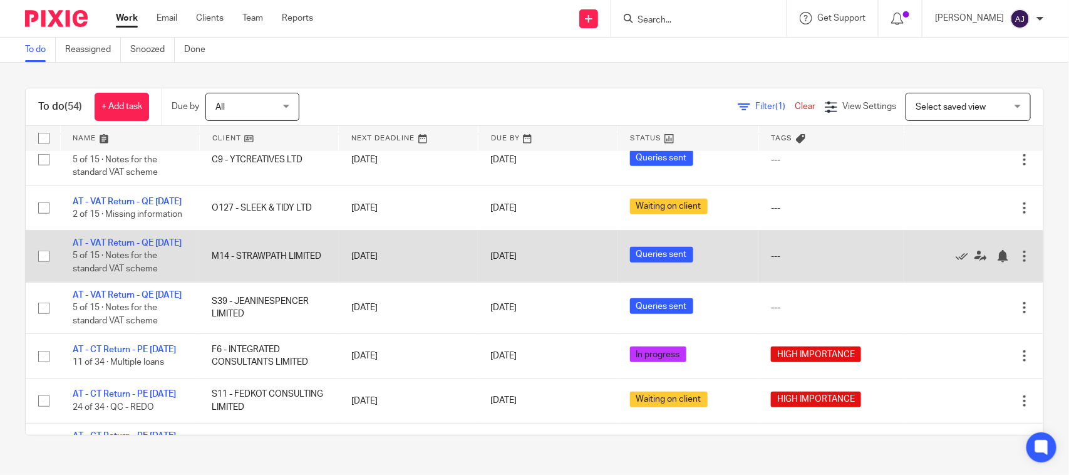
scroll to position [157, 0]
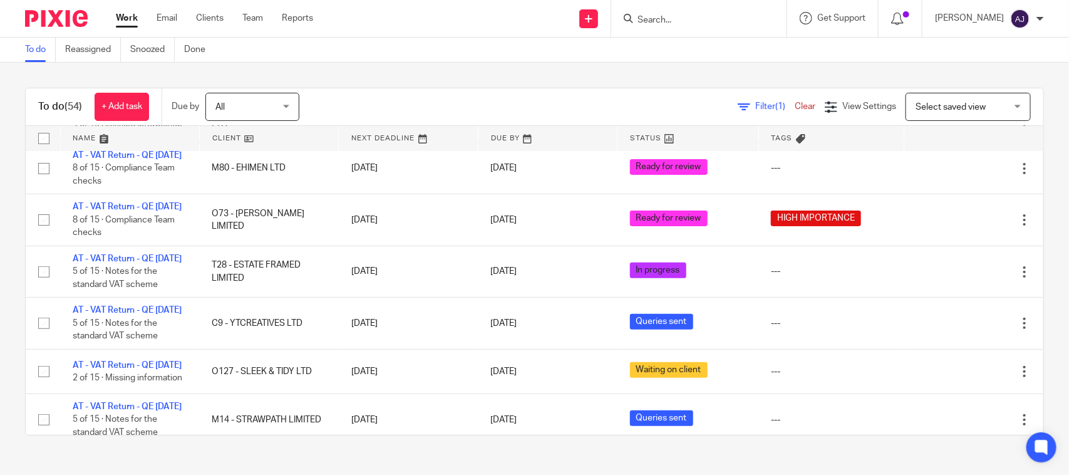
click at [407, 76] on div "To do (54) + Add task Due by All All [DATE] [DATE] This week Next week This mon…" at bounding box center [534, 262] width 1069 height 398
click at [296, 473] on main "To do Reassigned Snoozed Done To do (54) + Add task Due by All All [DATE] [DATE…" at bounding box center [534, 237] width 1069 height 475
